Goal: Information Seeking & Learning: Learn about a topic

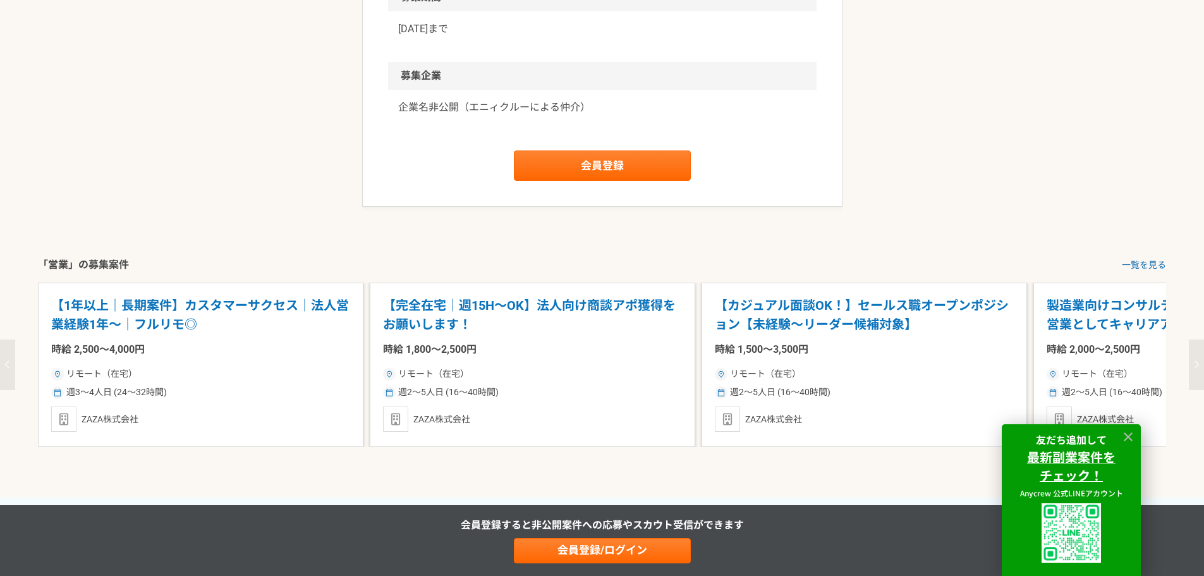
scroll to position [1643, 0]
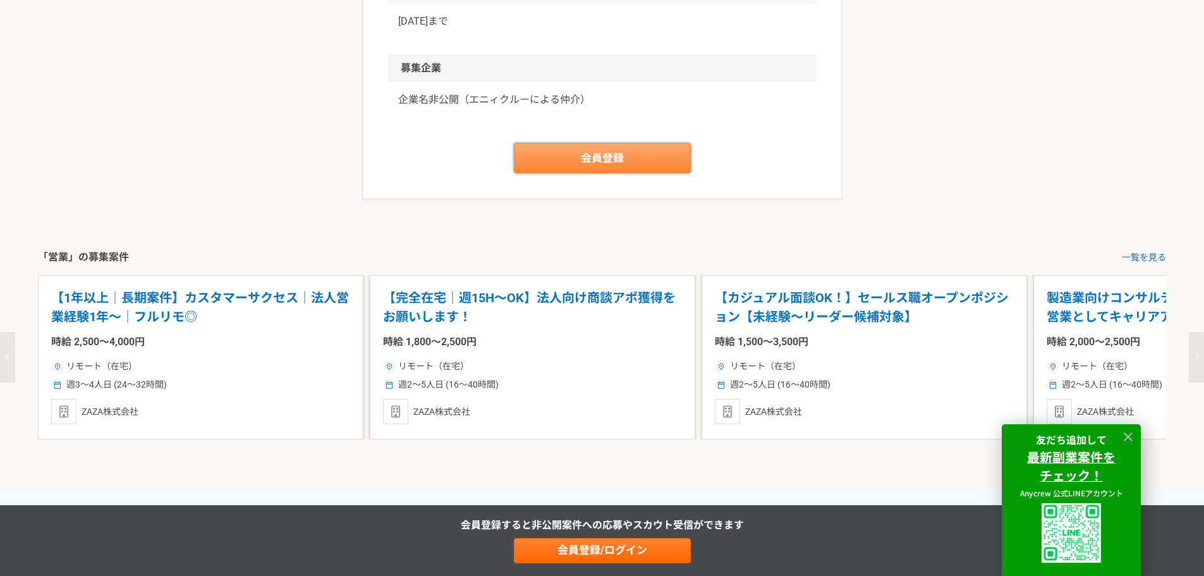
click at [600, 173] on link "会員登録" at bounding box center [602, 158] width 177 height 30
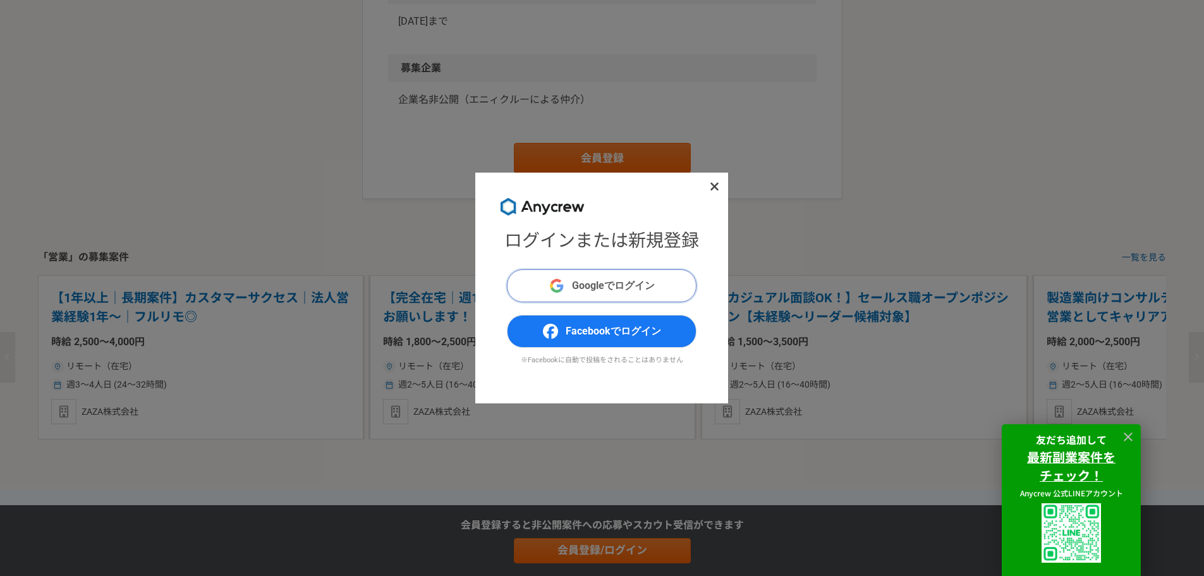
click at [593, 281] on span "Googleでログイン" at bounding box center [613, 285] width 83 height 15
click at [598, 284] on span "Googleでログイン" at bounding box center [613, 285] width 83 height 15
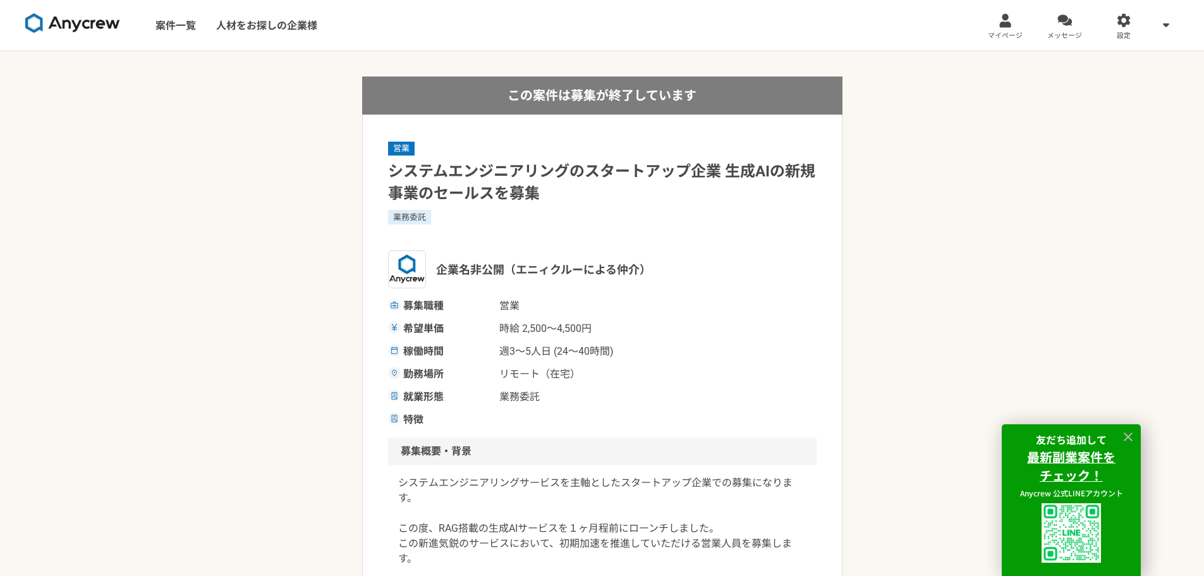
click at [92, 30] on img at bounding box center [72, 23] width 95 height 20
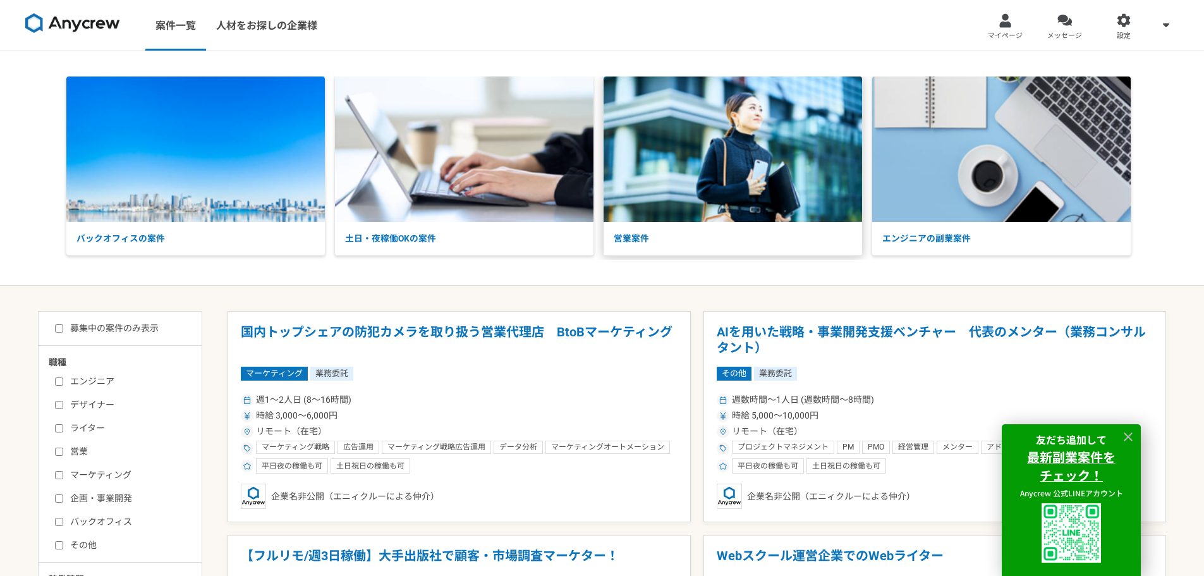
click at [647, 236] on p "営業案件" at bounding box center [732, 238] width 258 height 33
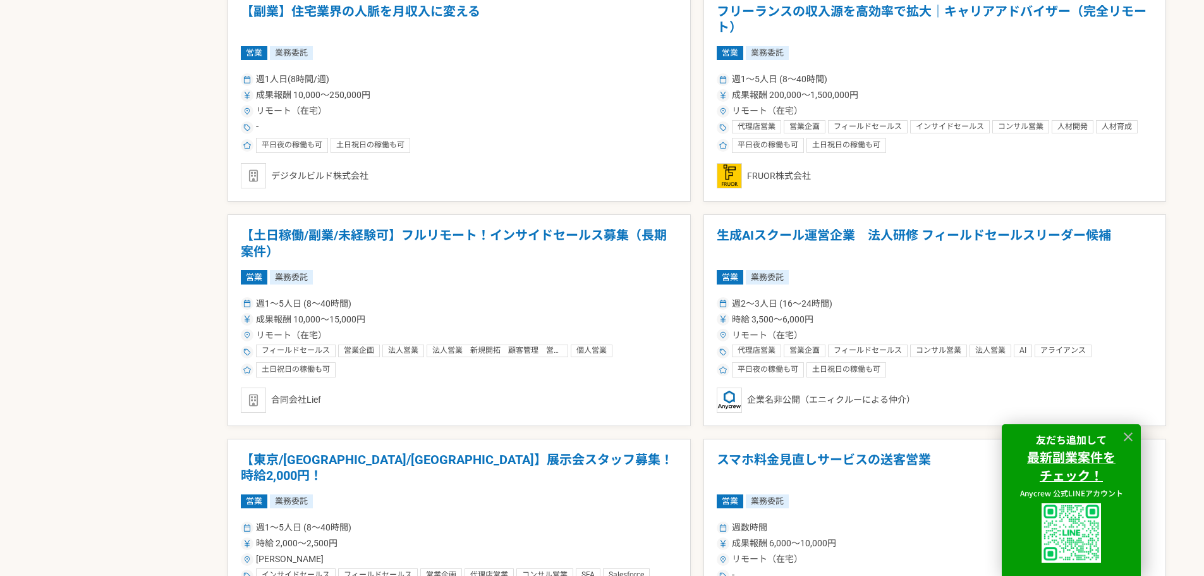
scroll to position [1011, 0]
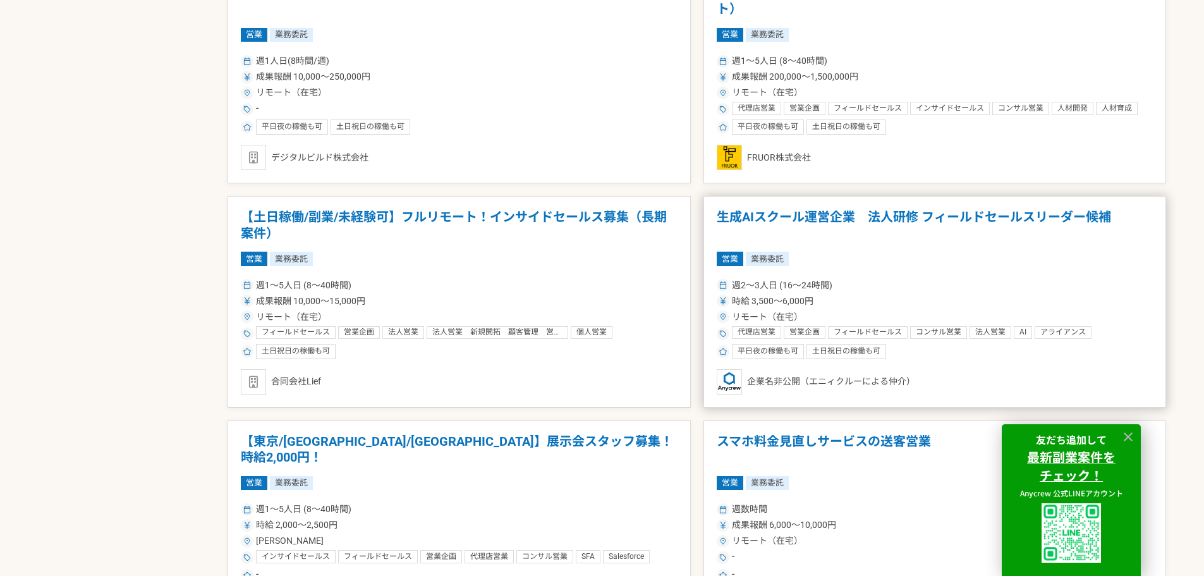
click at [804, 219] on h1 "生成AIスクール運営企業　法人研修 フィールドセールスリーダー候補" at bounding box center [935, 225] width 437 height 32
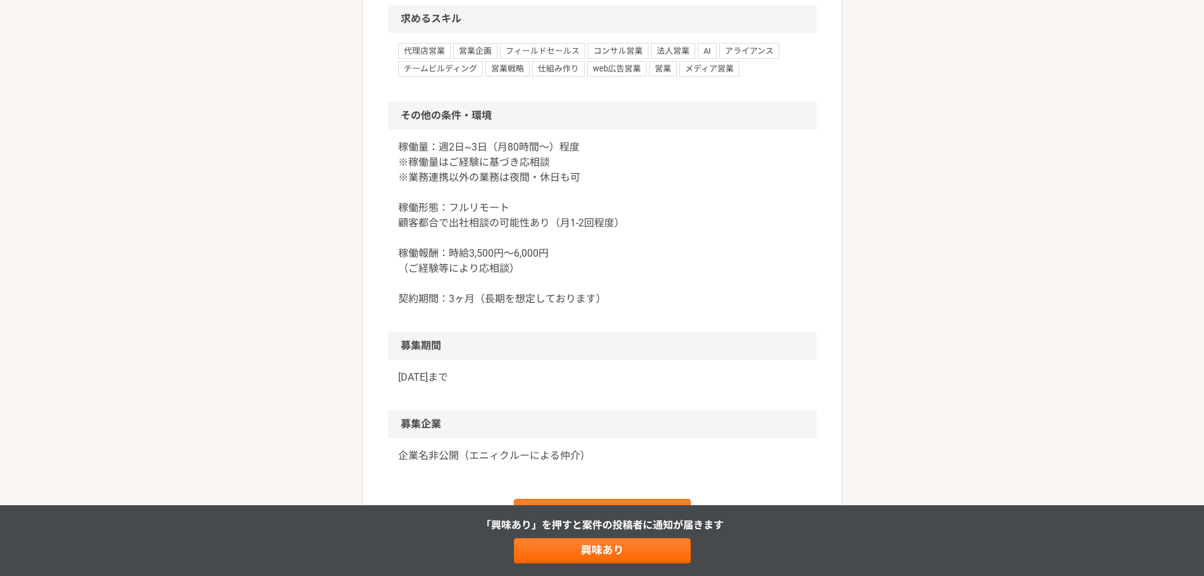
scroll to position [1453, 0]
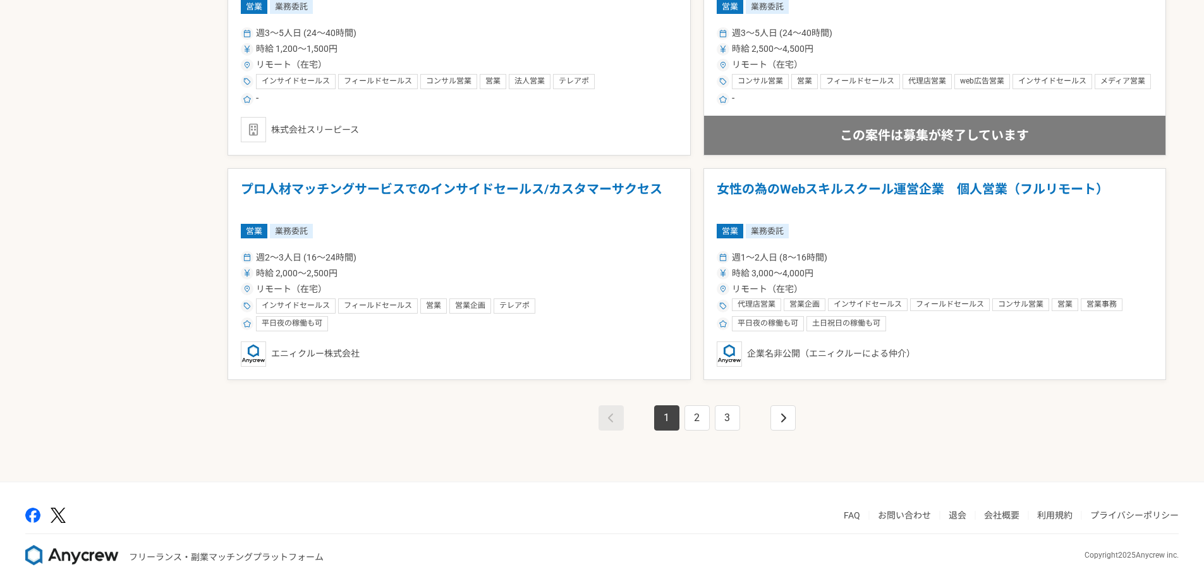
scroll to position [2174, 0]
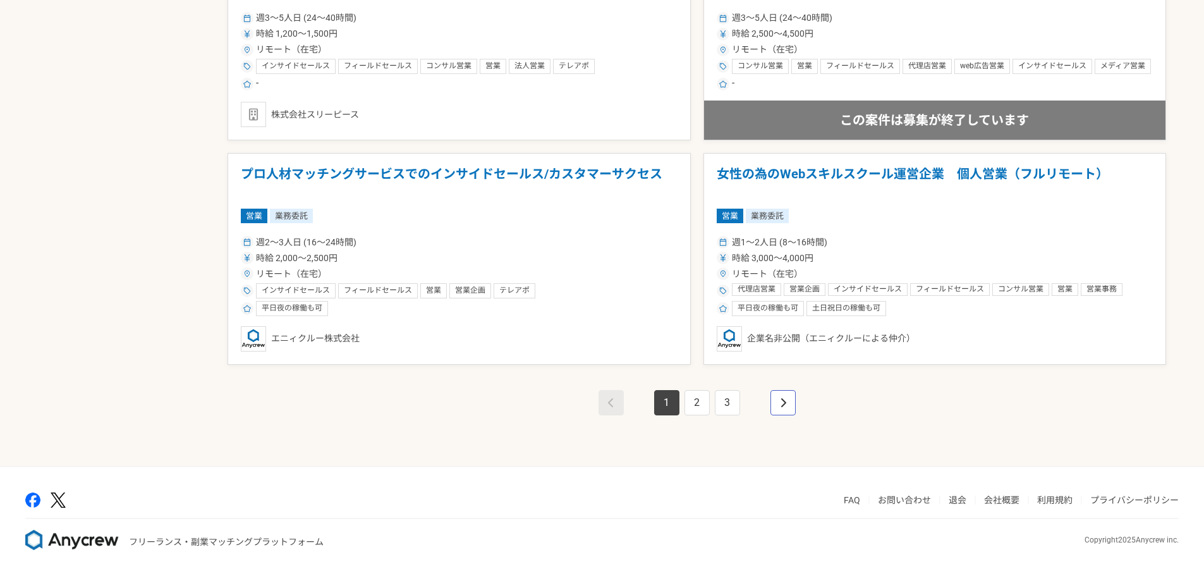
click at [781, 414] on link "pagination" at bounding box center [782, 402] width 25 height 25
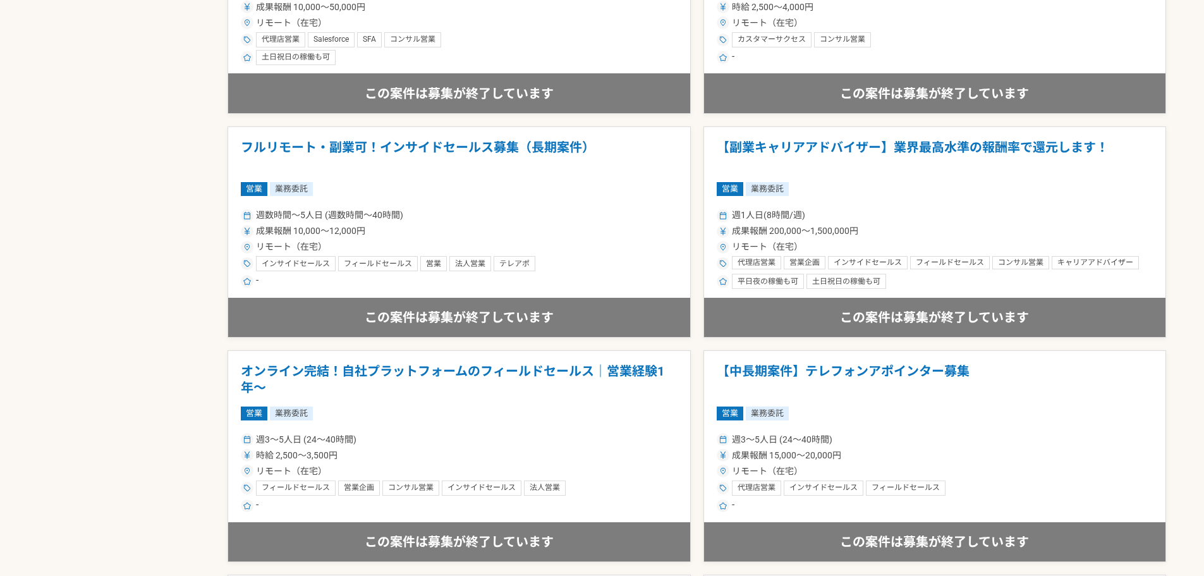
scroll to position [1327, 0]
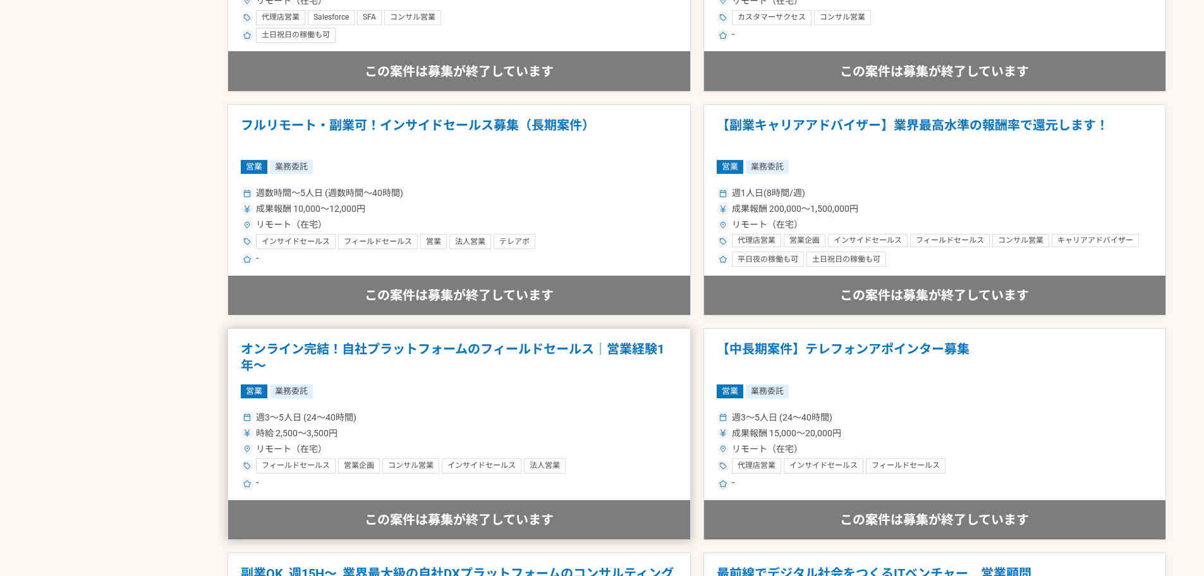
click at [523, 355] on h1 "オンライン完結！自社プラットフォームのフィールドセールス｜営業経験1年〜" at bounding box center [459, 357] width 437 height 32
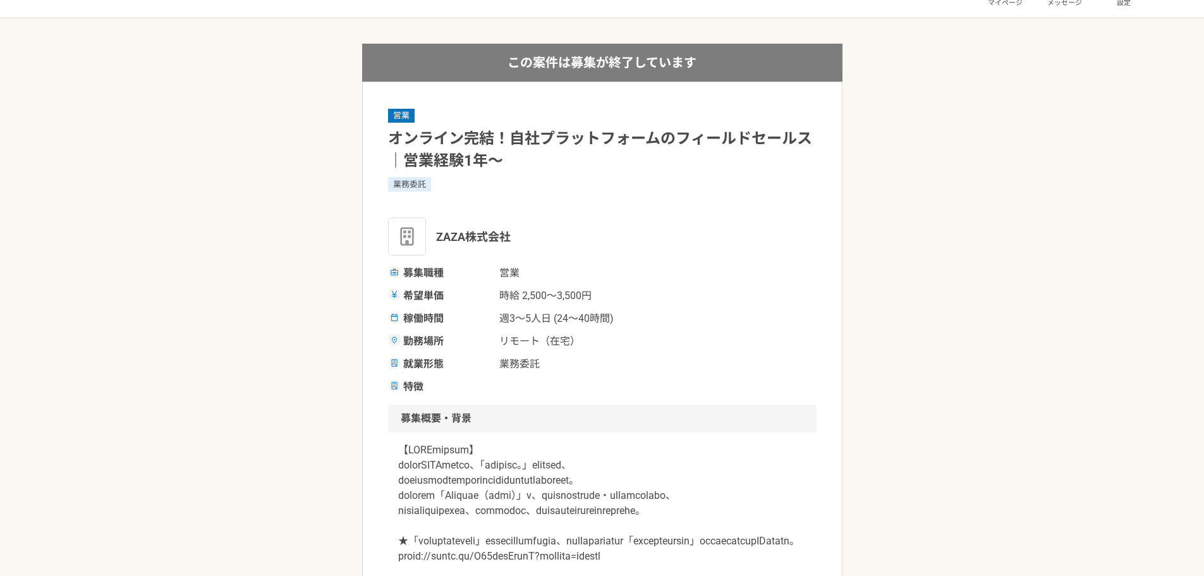
scroll to position [63, 0]
